Goal: Task Accomplishment & Management: Use online tool/utility

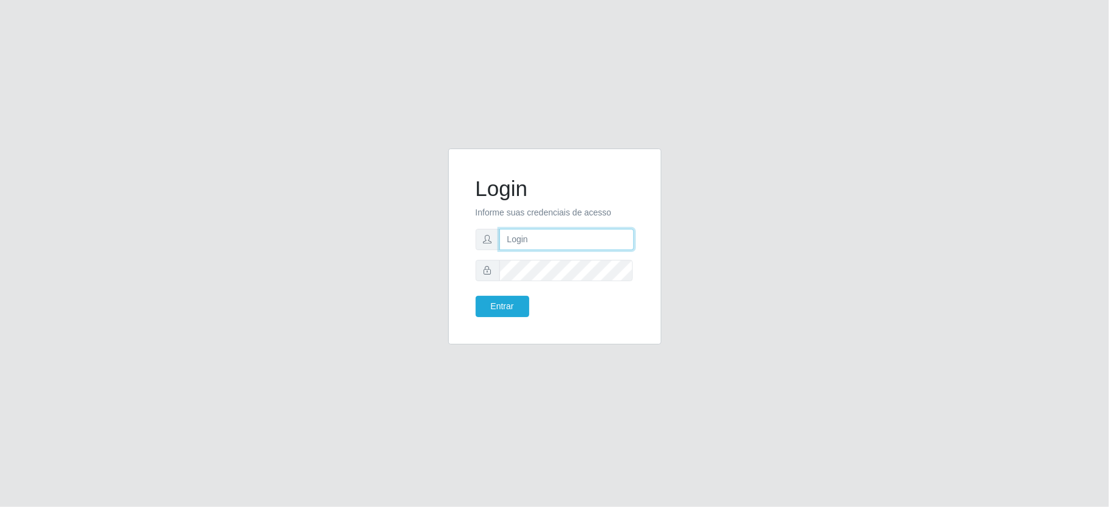
click at [587, 247] on input "text" at bounding box center [567, 239] width 135 height 21
type input "[PERSON_NAME]"
click at [504, 298] on button "Entrar" at bounding box center [503, 306] width 54 height 21
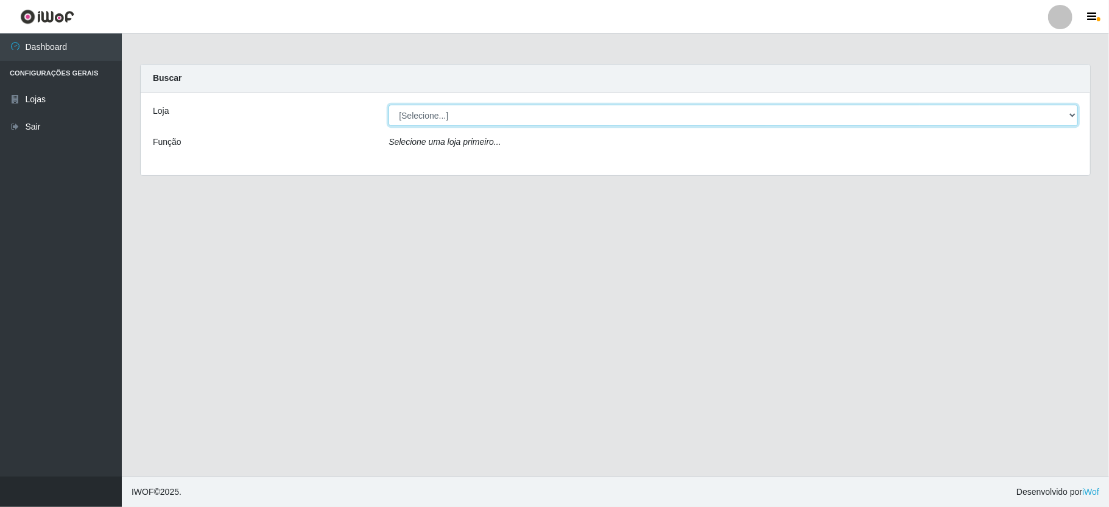
click at [736, 118] on select "[Selecione...] Ideal - Centenário Ideal - Conceição" at bounding box center [734, 115] width 690 height 21
select select "231"
click at [389, 105] on select "[Selecione...] Ideal - Centenário Ideal - Conceição" at bounding box center [734, 115] width 690 height 21
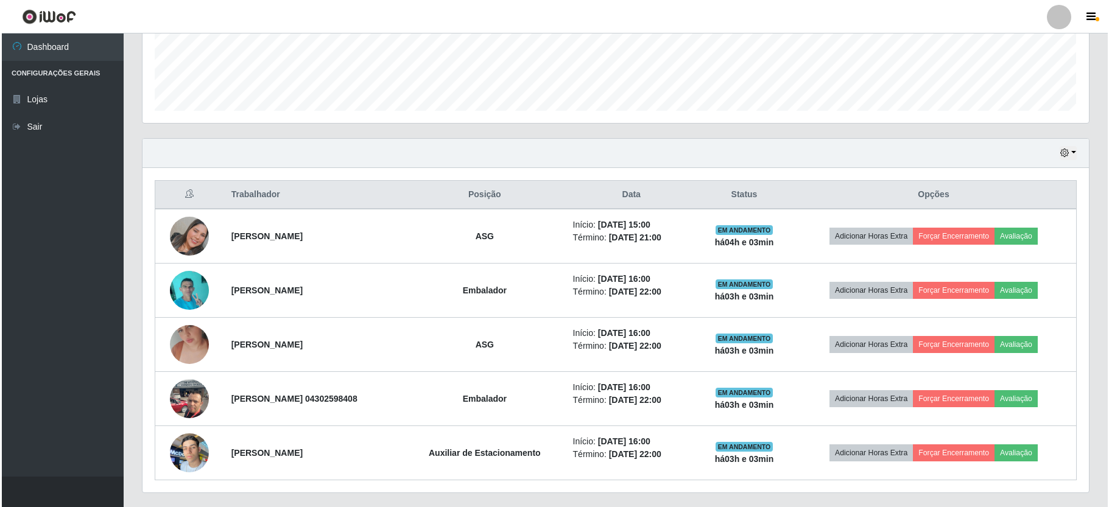
scroll to position [359, 0]
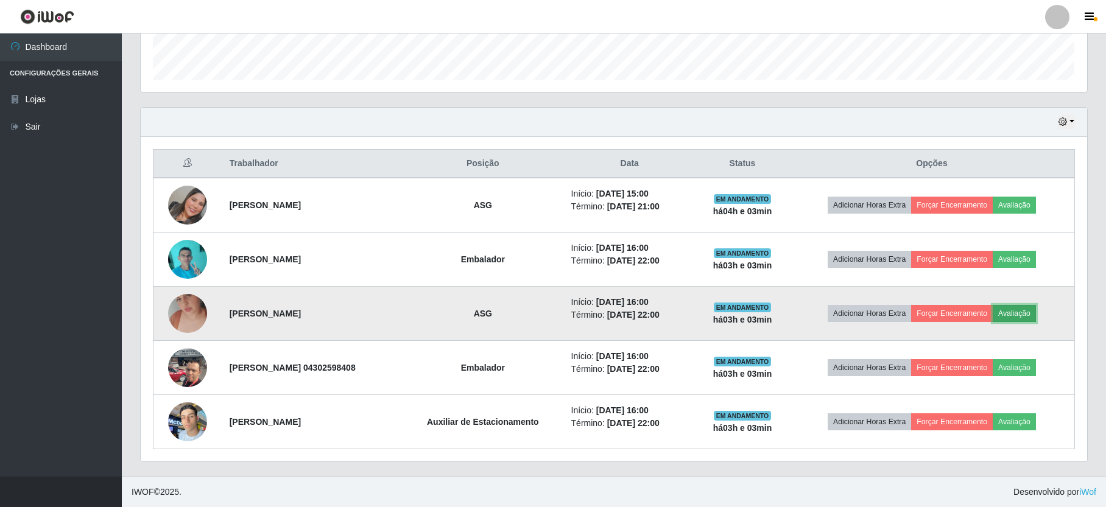
click at [1022, 315] on button "Avaliação" at bounding box center [1014, 313] width 43 height 17
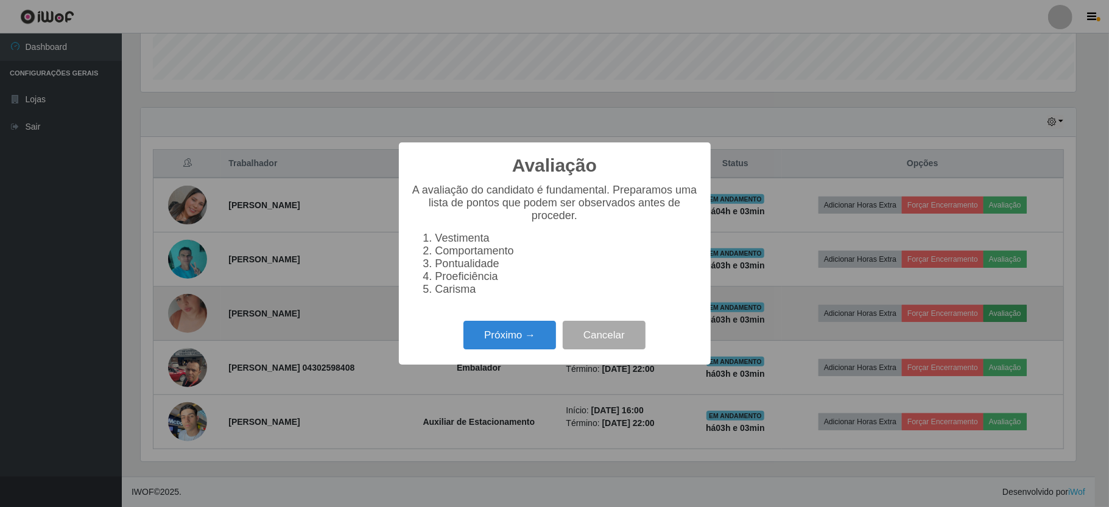
scroll to position [253, 936]
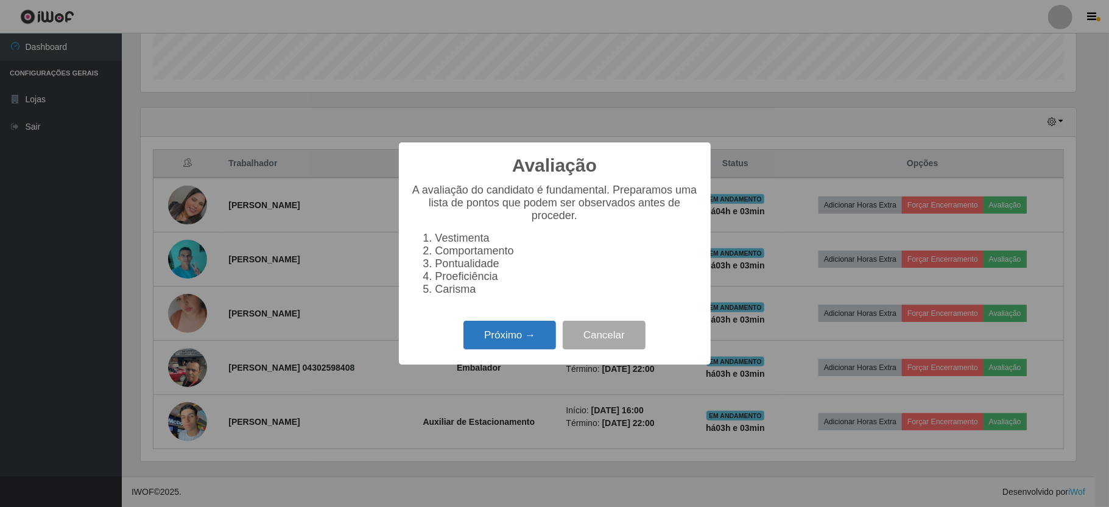
click at [547, 340] on button "Próximo →" at bounding box center [510, 335] width 93 height 29
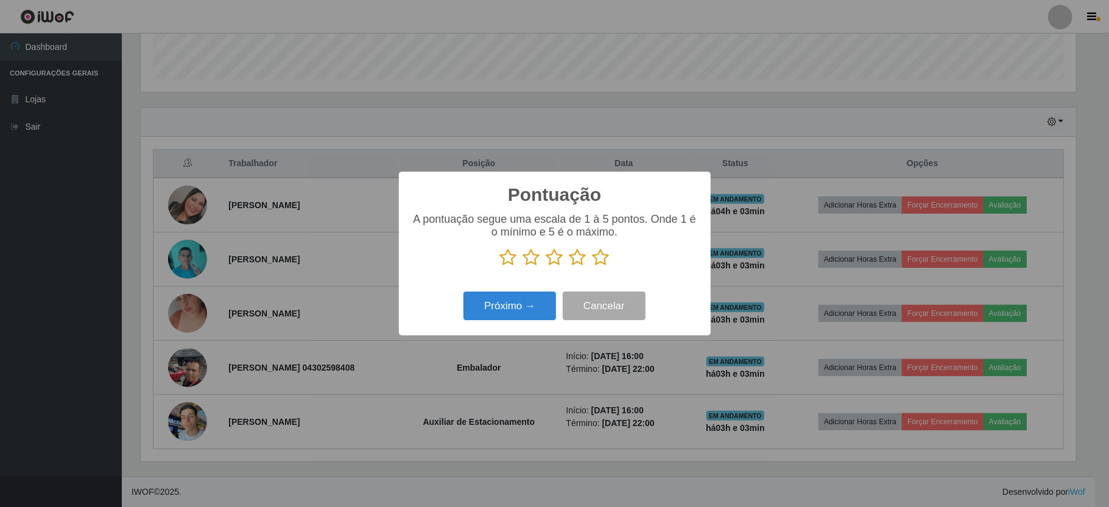
click at [595, 258] on icon at bounding box center [601, 258] width 17 height 18
click at [593, 267] on input "radio" at bounding box center [593, 267] width 0 height 0
click at [532, 313] on button "Próximo →" at bounding box center [510, 306] width 93 height 29
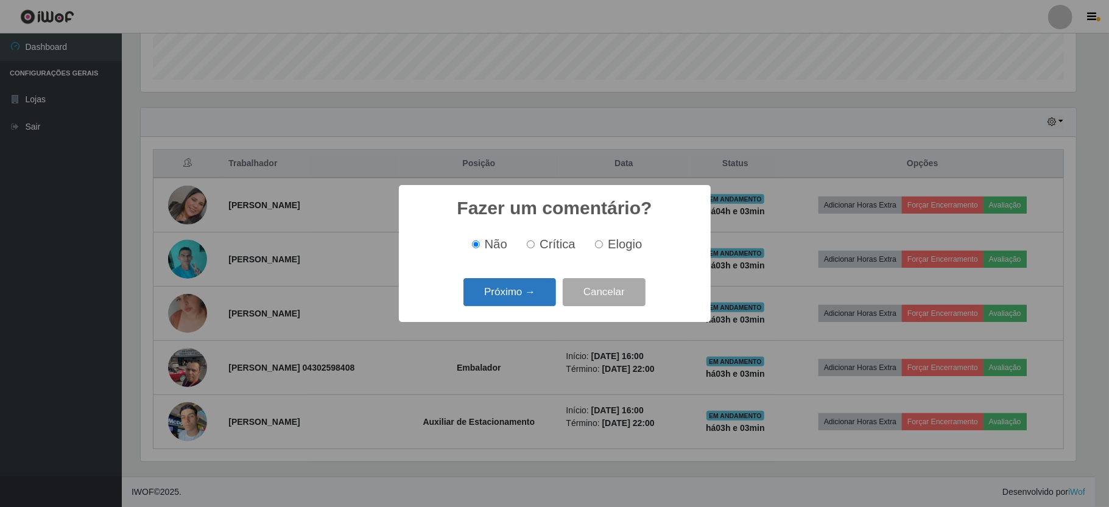
click at [514, 288] on button "Próximo →" at bounding box center [510, 292] width 93 height 29
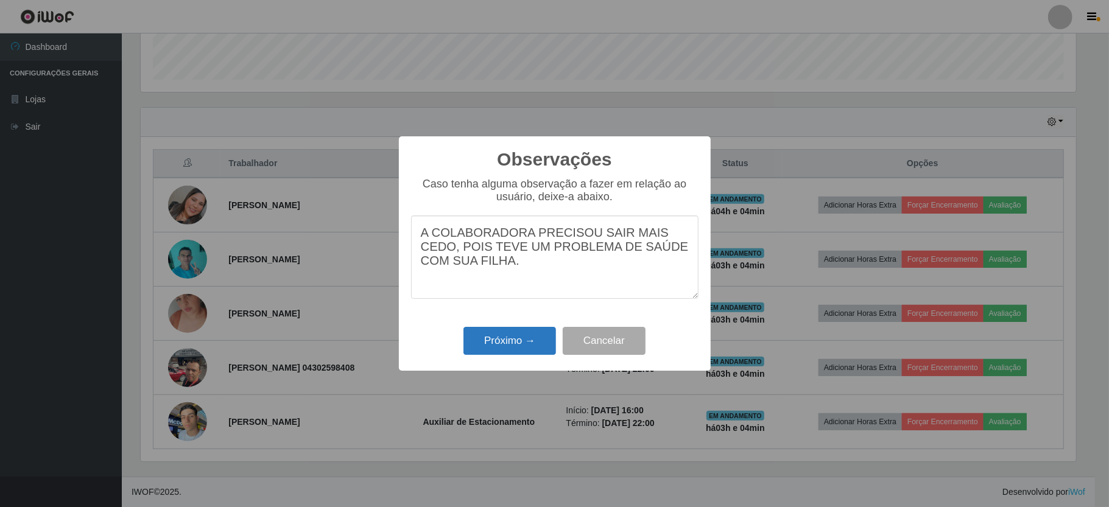
type textarea "A COLABORADORA PRECISOU SAIR MAIS CEDO, POIS TEVE UM PROBLEMA DE SAÚDE COM SUA …"
click at [503, 344] on button "Próximo →" at bounding box center [510, 341] width 93 height 29
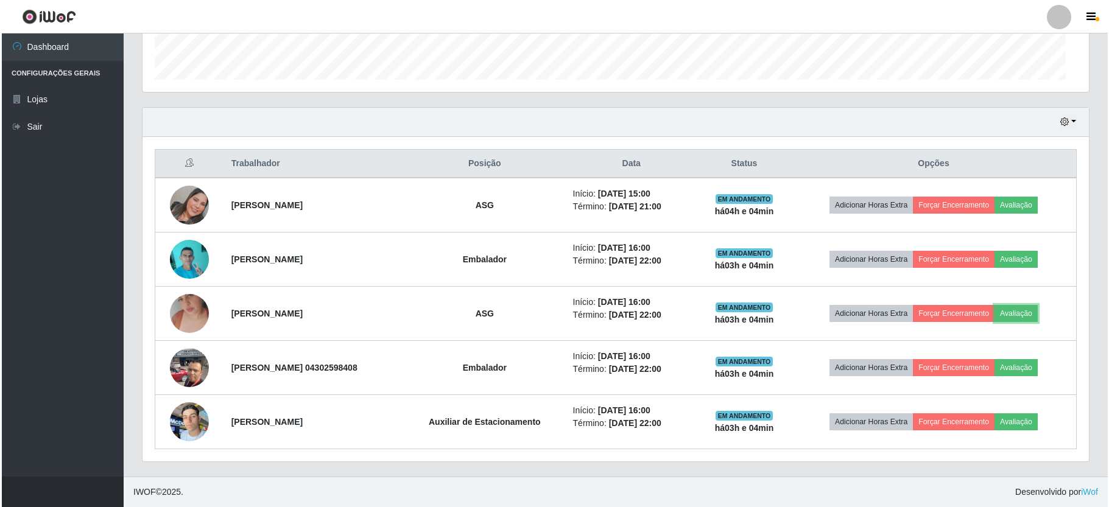
scroll to position [253, 946]
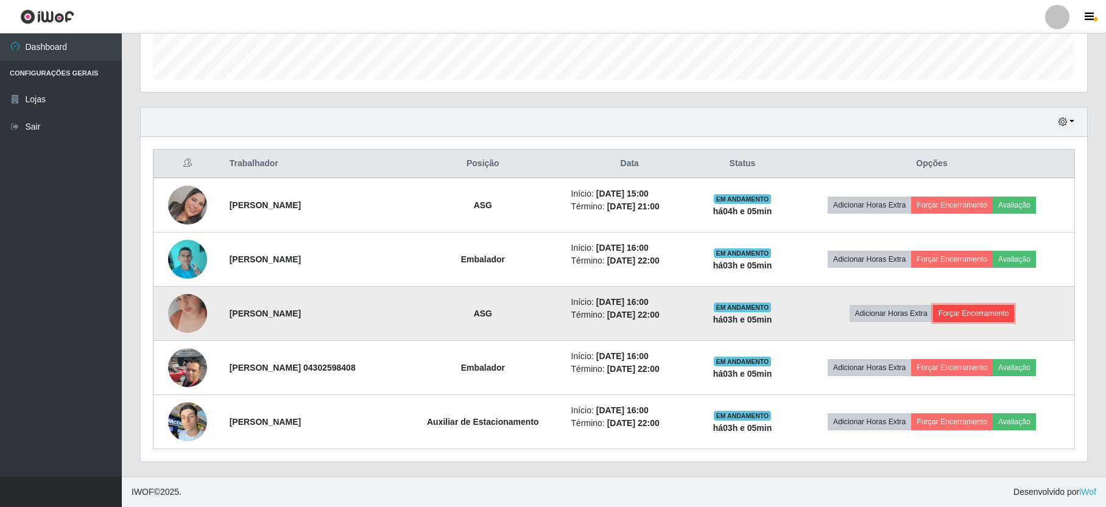
click at [995, 315] on button "Forçar Encerramento" at bounding box center [974, 313] width 82 height 17
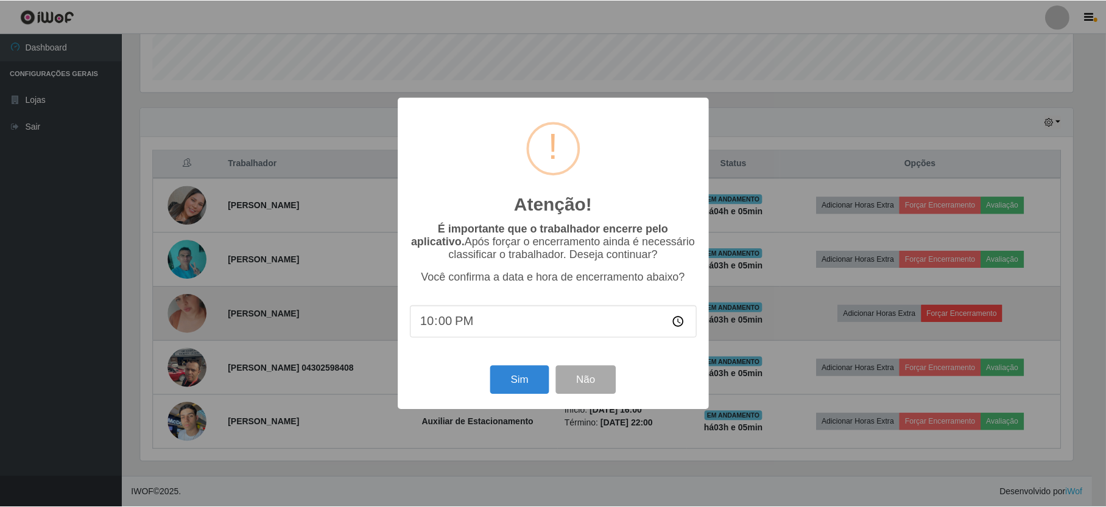
scroll to position [253, 936]
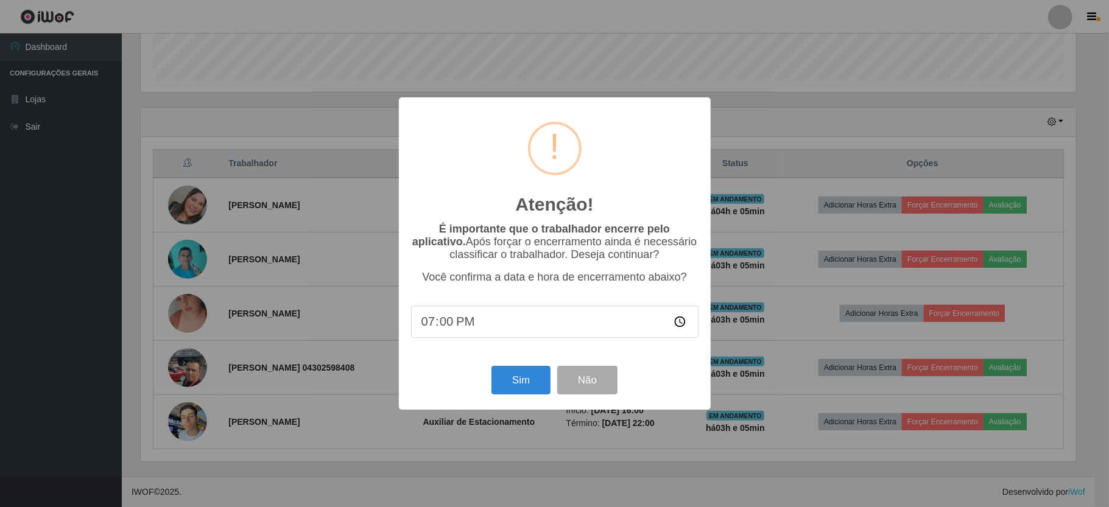
type input "19:05"
click at [508, 383] on button "Sim" at bounding box center [521, 380] width 59 height 29
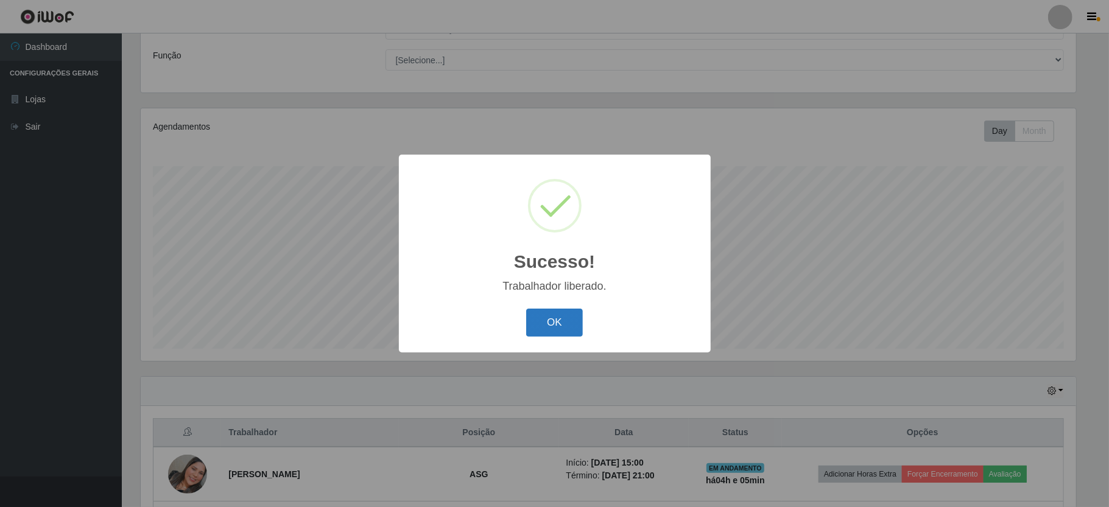
click at [548, 318] on button "OK" at bounding box center [554, 323] width 57 height 29
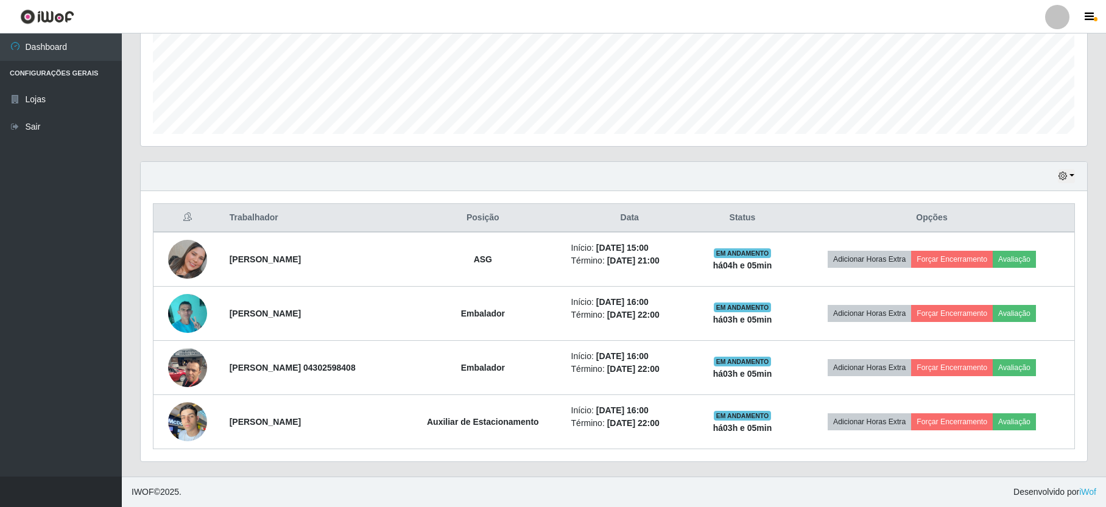
scroll to position [0, 0]
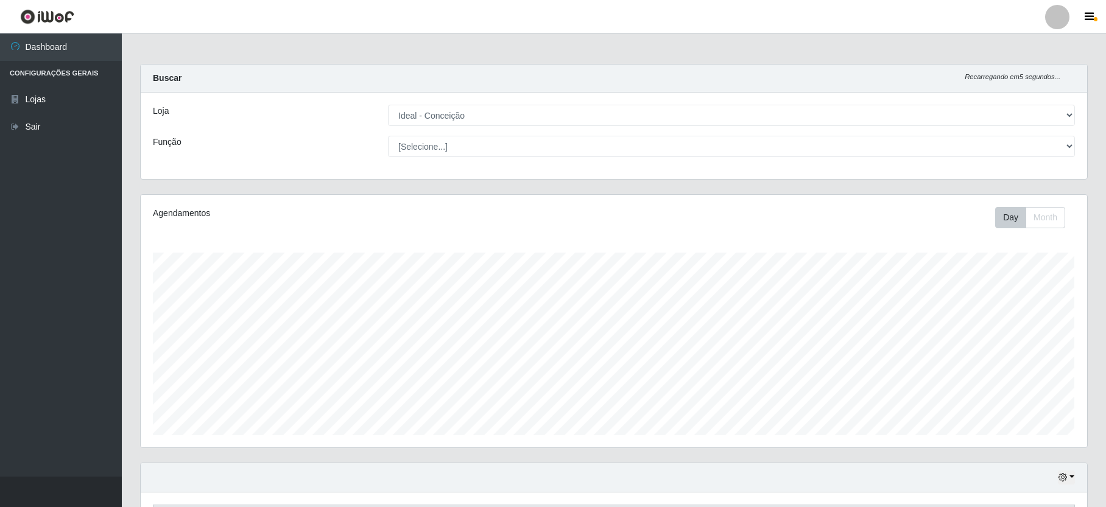
click at [23, 186] on ul "Dashboard Configurações Gerais Lojas Sair" at bounding box center [61, 256] width 122 height 444
